Goal: Obtain resource: Download file/media

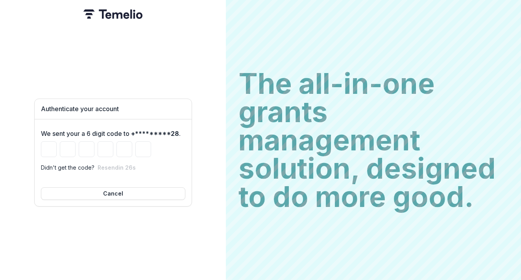
type input "*"
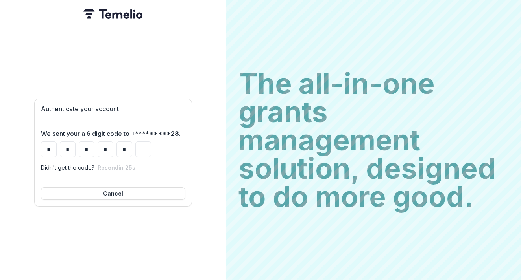
type input "*"
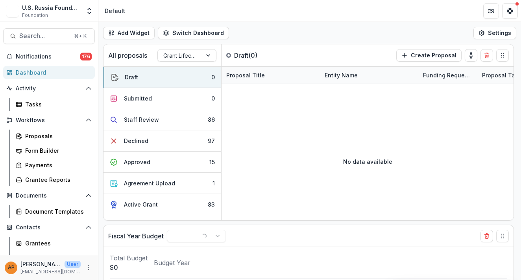
select select "******"
click at [66, 55] on span "Notifications" at bounding box center [48, 56] width 64 height 7
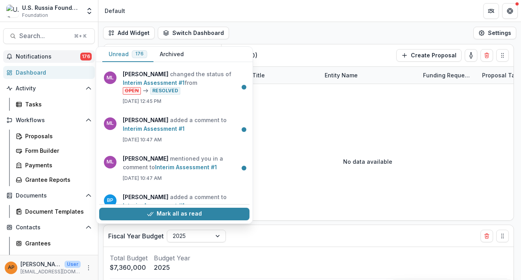
click at [66, 55] on span "Notifications" at bounding box center [48, 56] width 64 height 7
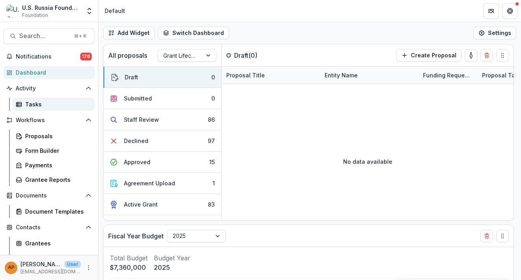
click at [44, 110] on link "Tasks" at bounding box center [54, 104] width 82 height 13
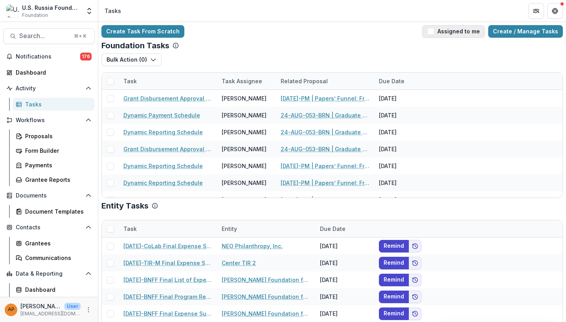
click at [434, 37] on button "Assigned to me" at bounding box center [453, 31] width 63 height 13
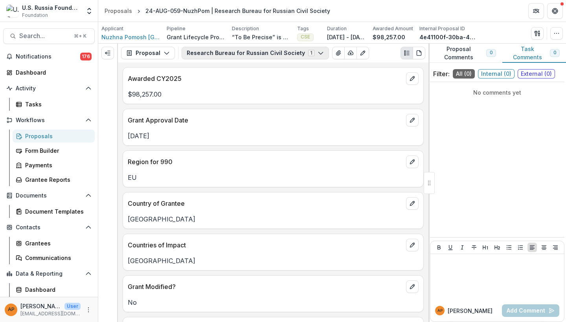
click at [195, 54] on button "Research Bureau for Russian Civil Society 1" at bounding box center [255, 53] width 147 height 13
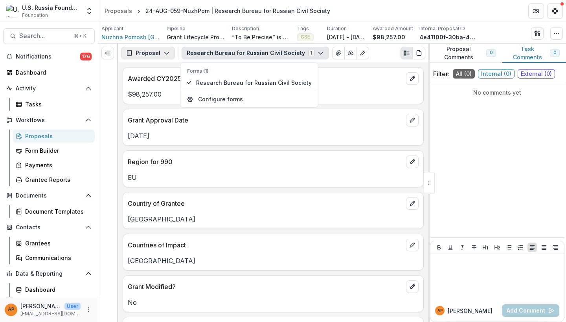
click at [165, 59] on button "Proposal" at bounding box center [148, 53] width 54 height 13
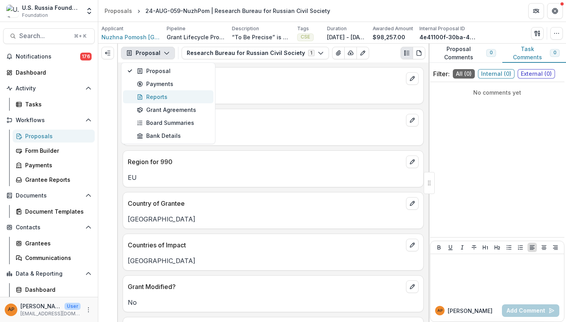
click at [173, 95] on div "Reports" at bounding box center [173, 97] width 72 height 8
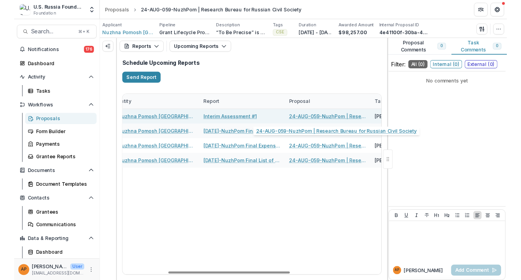
scroll to position [0, 56]
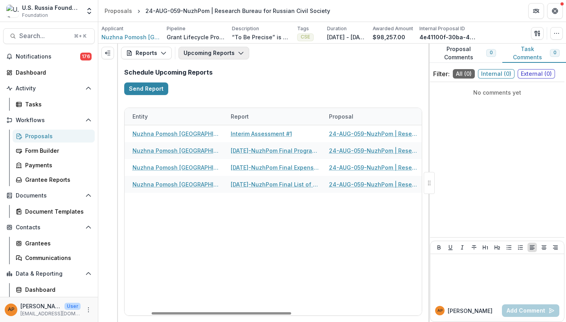
click at [211, 59] on button "Upcoming Reports" at bounding box center [213, 53] width 71 height 13
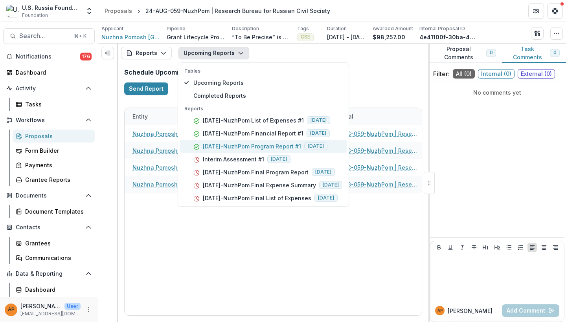
click at [247, 145] on p "24-AUG-59-NuzhPom Program Report #1" at bounding box center [252, 146] width 98 height 8
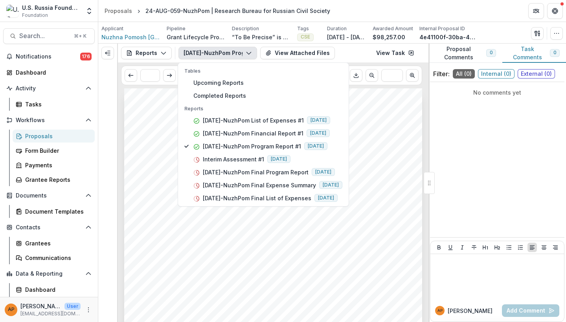
click at [277, 260] on div at bounding box center [273, 298] width 298 height 421
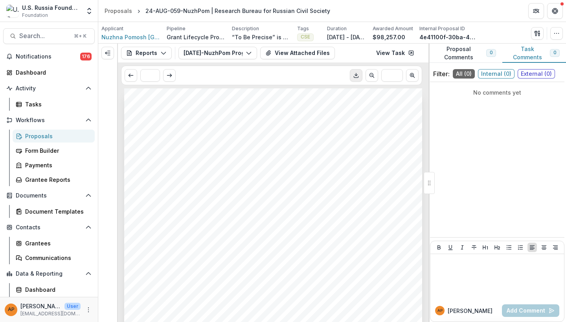
click at [360, 78] on button "Download PDF" at bounding box center [356, 75] width 13 height 13
click at [208, 52] on button "24-AUG-59-NuzhPom Program Report #1" at bounding box center [217, 53] width 79 height 13
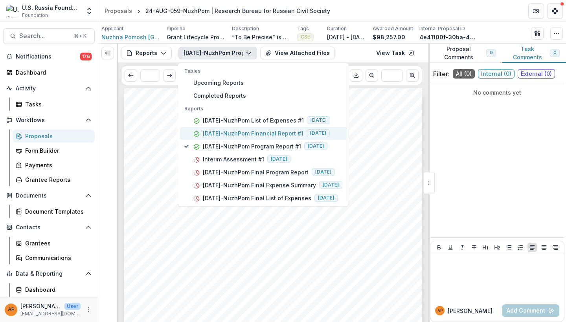
click at [246, 136] on p "24-AUG-59-NuzhPom Financial Report #1" at bounding box center [253, 133] width 101 height 8
click at [288, 51] on button "View Attached Files" at bounding box center [297, 53] width 75 height 13
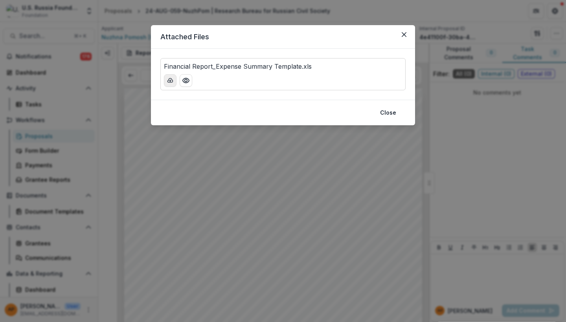
click at [173, 81] on icon "download-button" at bounding box center [170, 80] width 5 height 4
click at [405, 34] on icon "Close" at bounding box center [404, 34] width 5 height 5
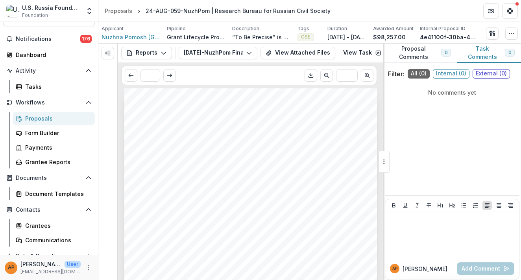
scroll to position [1, 0]
click at [206, 56] on button "24-AUG-59-NuzhPom Financial Report #1" at bounding box center [217, 53] width 79 height 13
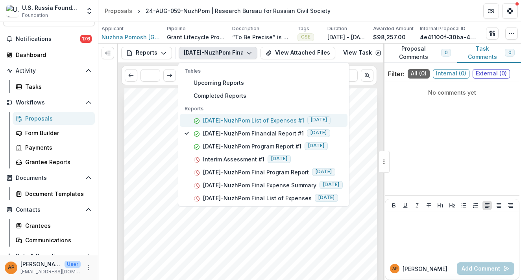
click at [262, 123] on p "24-AUG-59-NuzhPom List of Expenses #1" at bounding box center [253, 120] width 101 height 8
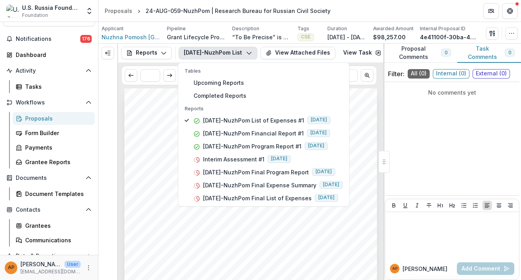
click at [149, 166] on span "What is the expense period for this report?" at bounding box center [200, 163] width 121 height 6
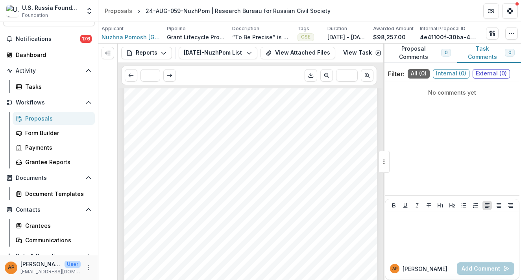
scroll to position [155, 0]
click at [269, 54] on icon "View Attached Files" at bounding box center [268, 53] width 4 height 5
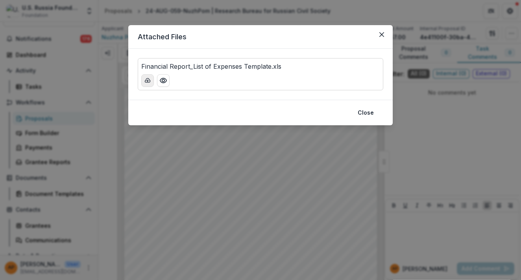
click at [146, 85] on button "download-button" at bounding box center [147, 80] width 13 height 13
click at [138, 211] on div "Attached Files Financial Report_List of Expenses Template.xls Close" at bounding box center [260, 140] width 521 height 280
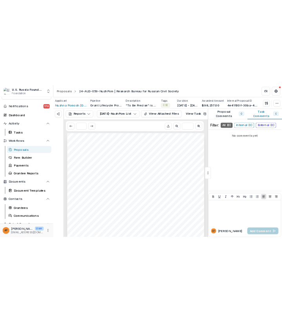
scroll to position [0, 0]
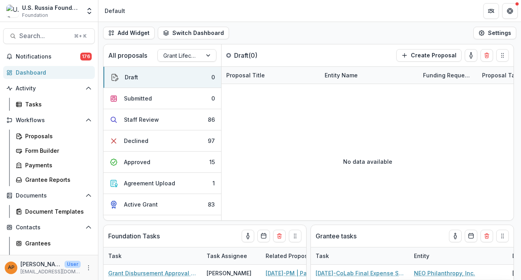
select select "******"
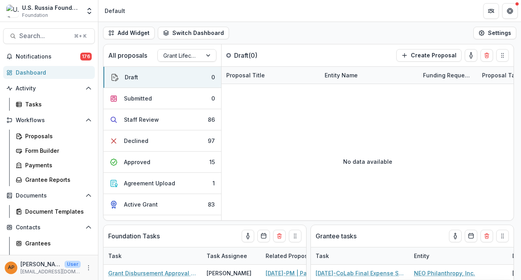
select select "******"
click at [236, 12] on header "Default" at bounding box center [309, 11] width 422 height 22
select select "******"
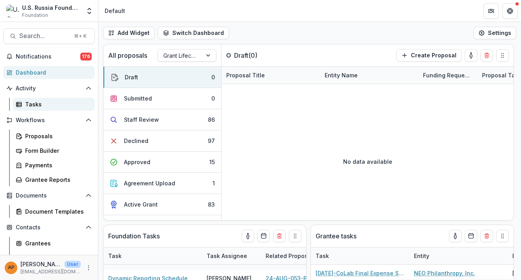
click at [42, 104] on div "Tasks" at bounding box center [56, 104] width 63 height 8
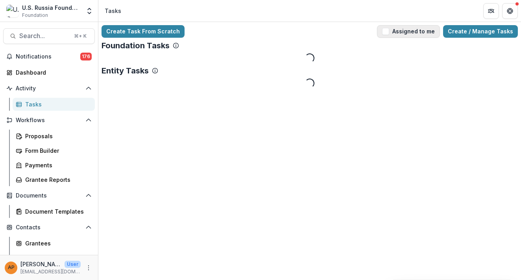
click at [420, 35] on button "Assigned to me" at bounding box center [408, 31] width 63 height 13
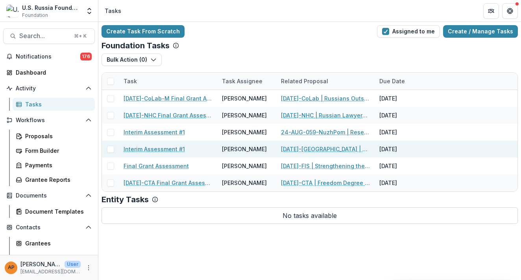
click at [323, 151] on link "24-AUG-124-NYU | Expanding Opportunities for Undergraduates and MAs in Russian …" at bounding box center [325, 149] width 89 height 8
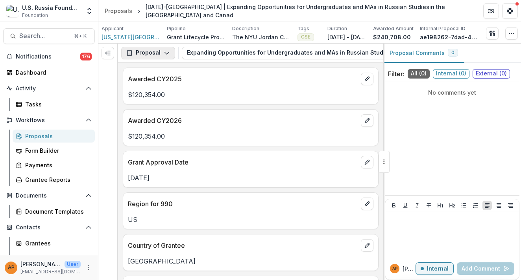
click at [160, 51] on button "Proposal" at bounding box center [148, 53] width 54 height 13
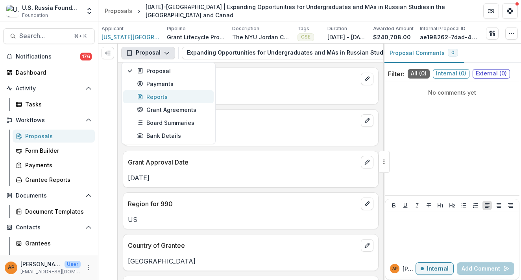
click at [165, 92] on button "Reports" at bounding box center [168, 96] width 90 height 13
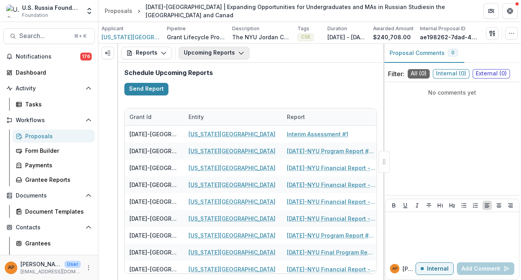
click at [213, 57] on button "Upcoming Reports" at bounding box center [213, 53] width 71 height 13
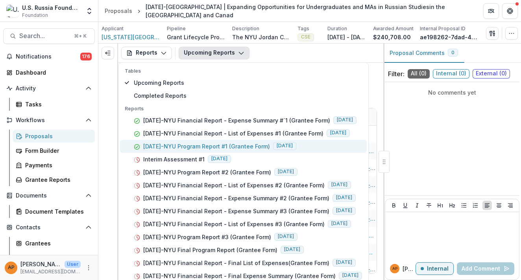
click at [201, 143] on p "24-AUG-124-NYU Program Report #1 (Grantee Form)" at bounding box center [206, 146] width 127 height 8
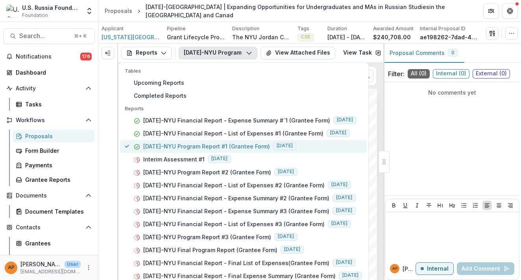
click at [246, 147] on p "24-AUG-124-NYU Program Report #1 (Grantee Form)" at bounding box center [206, 146] width 127 height 8
click at [183, 140] on button "24-AUG-124-NYU Program Report #1 (Grantee Form) 2025-07-31" at bounding box center [243, 146] width 247 height 13
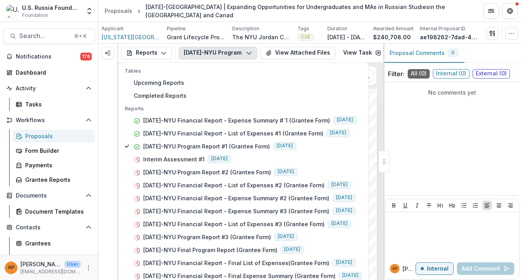
click at [241, 55] on button "24-AUG-124-NYU Program Report #1 (Grantee Form)" at bounding box center [217, 53] width 79 height 13
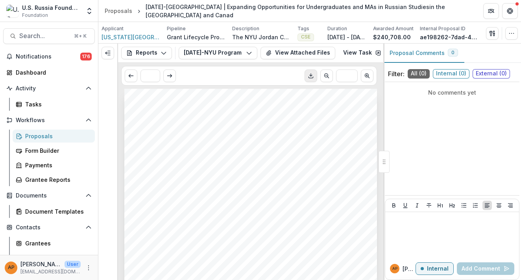
click at [313, 80] on button "Download PDF" at bounding box center [310, 76] width 13 height 13
click at [221, 53] on button "24-AUG-124-NYU Program Report #1 (Grantee Form)" at bounding box center [217, 53] width 79 height 13
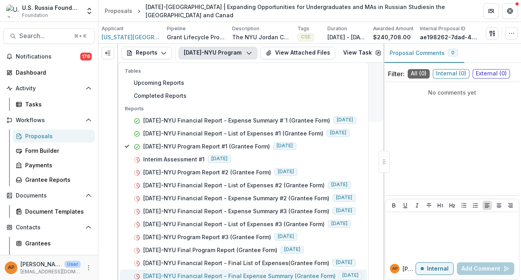
scroll to position [4, 0]
